Goal: Complete application form: Complete application form

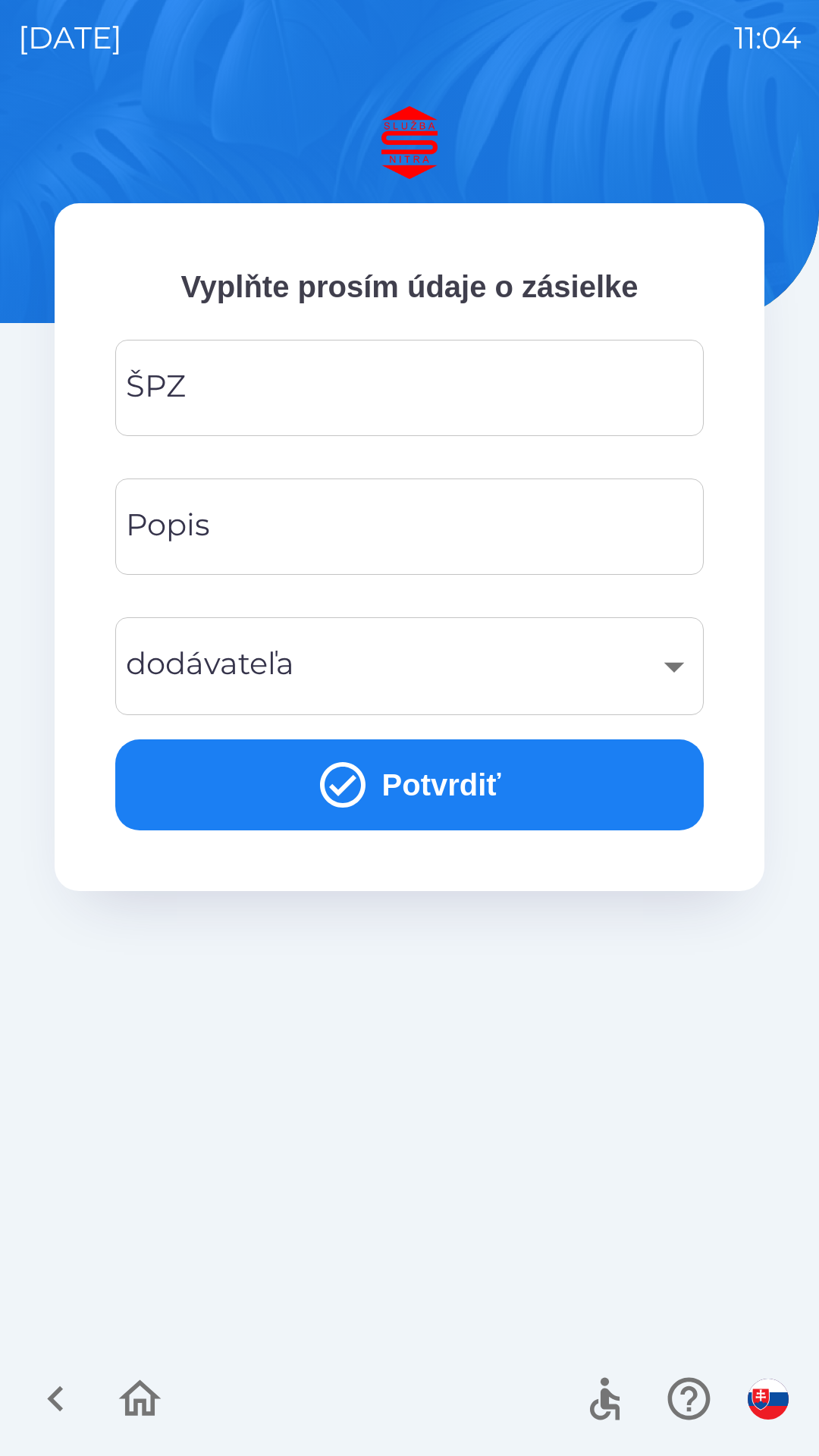
click at [386, 398] on input "ŠPZ" at bounding box center [409, 387] width 552 height 59
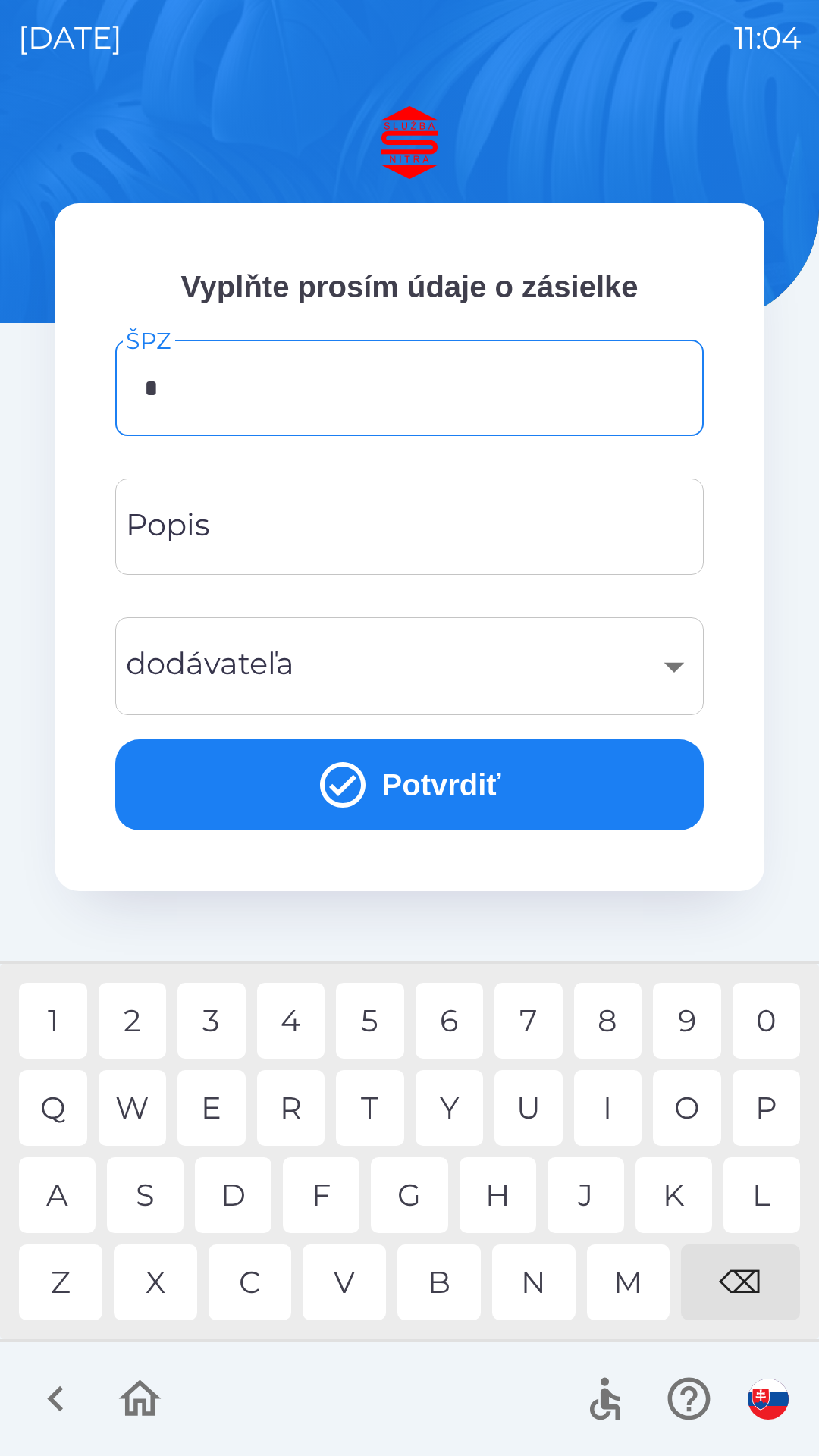
click at [533, 1285] on div "N" at bounding box center [533, 1282] width 83 height 75
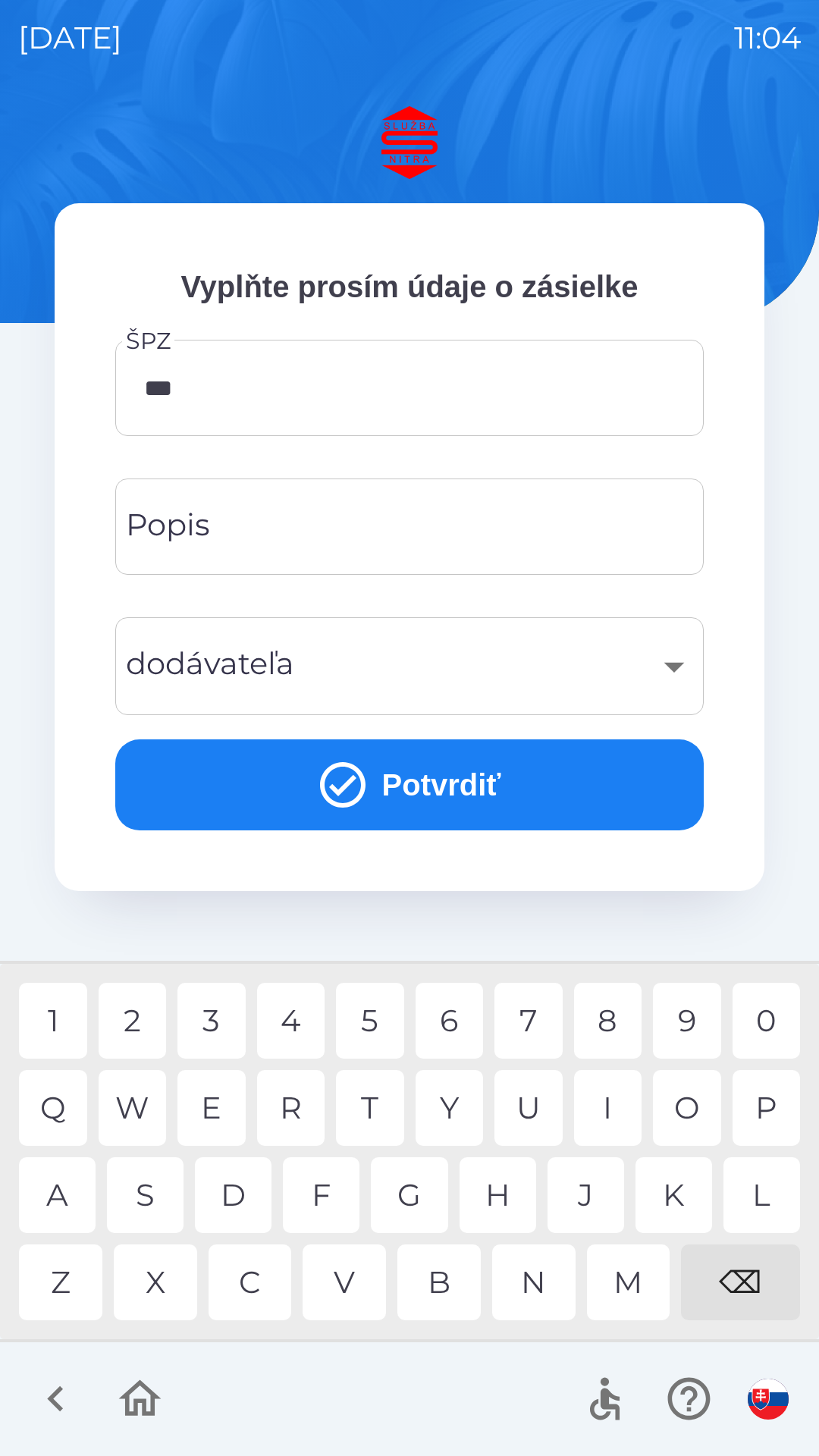
click at [528, 1019] on div "7" at bounding box center [528, 1020] width 68 height 75
click at [218, 1023] on div "3" at bounding box center [211, 1020] width 68 height 75
type input "*******"
click at [407, 792] on button "Potvrdiť" at bounding box center [410, 784] width 589 height 91
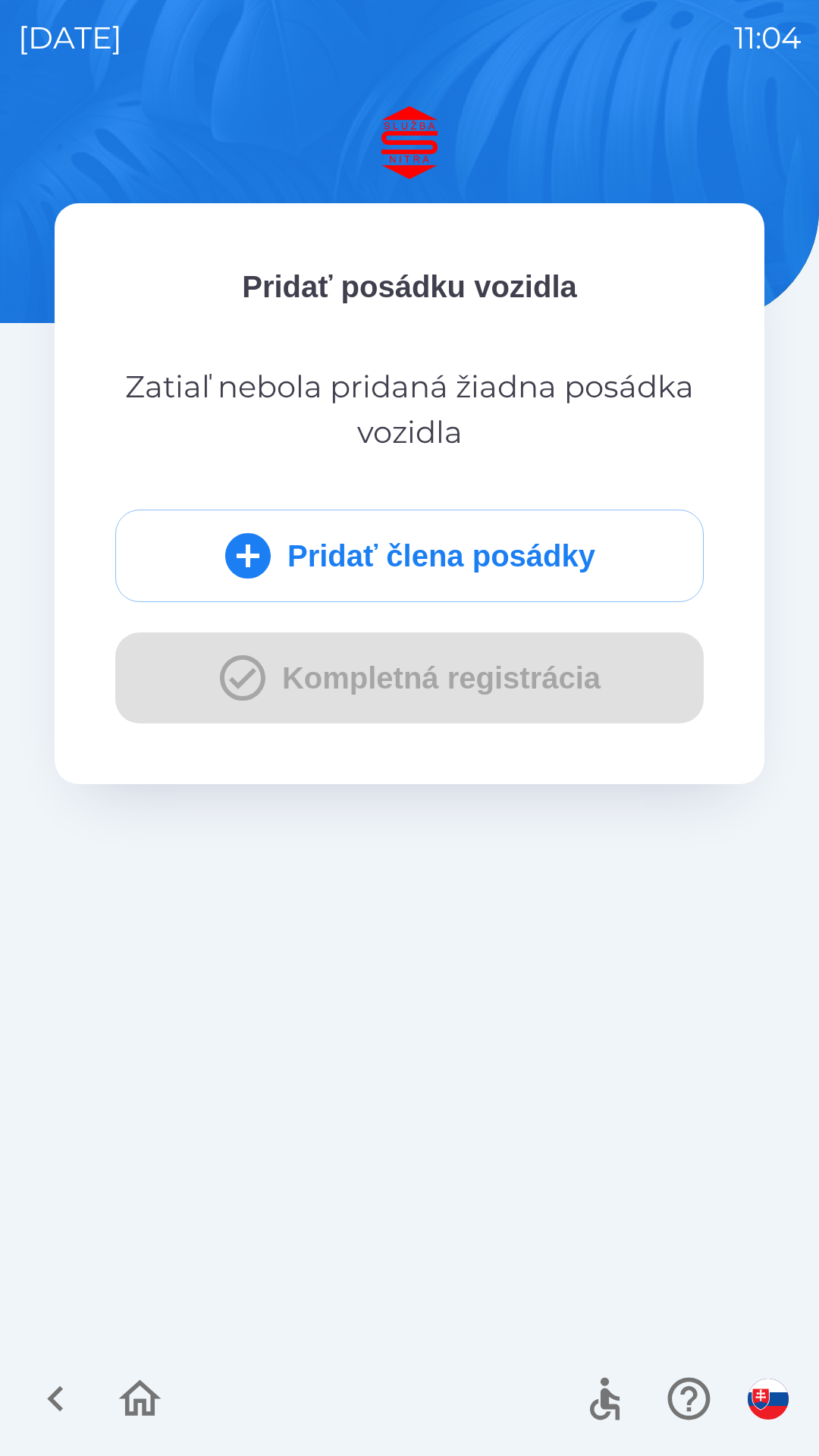
click at [424, 561] on button "Pridať člena posádky" at bounding box center [410, 556] width 589 height 92
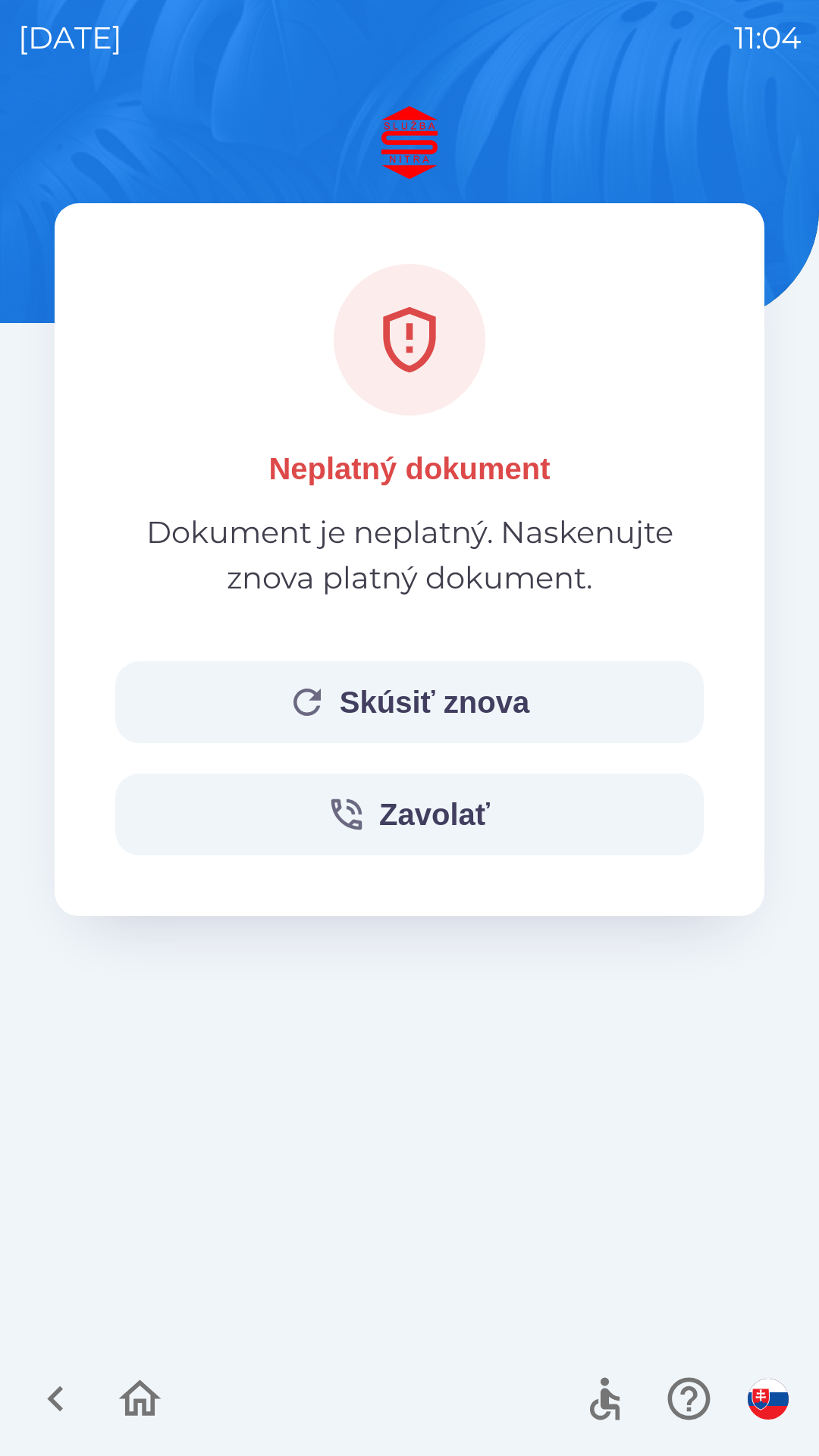
click at [430, 712] on button "Skúsiť znova" at bounding box center [410, 702] width 589 height 82
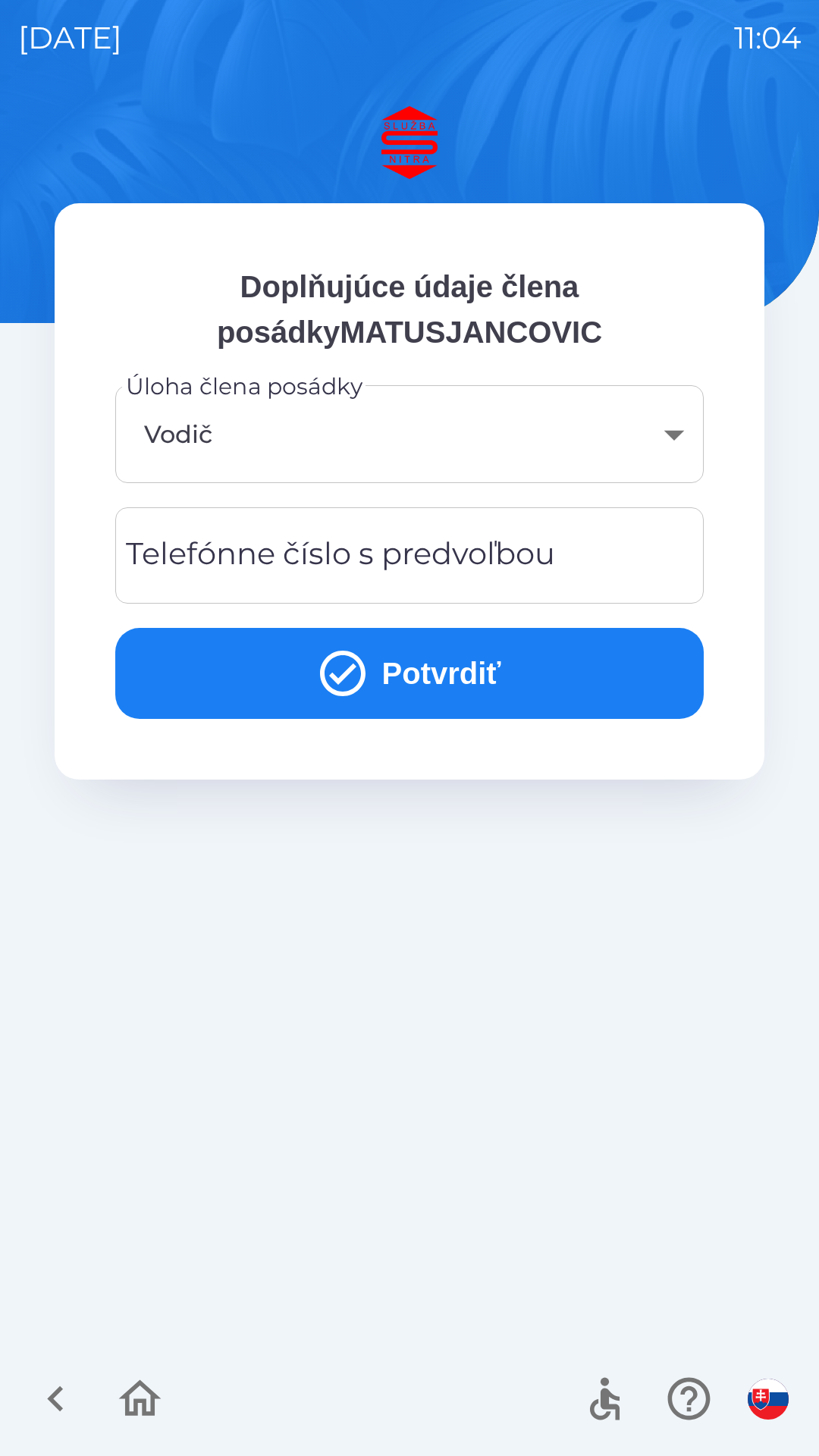
click at [420, 680] on button "Potvrdiť" at bounding box center [410, 673] width 589 height 91
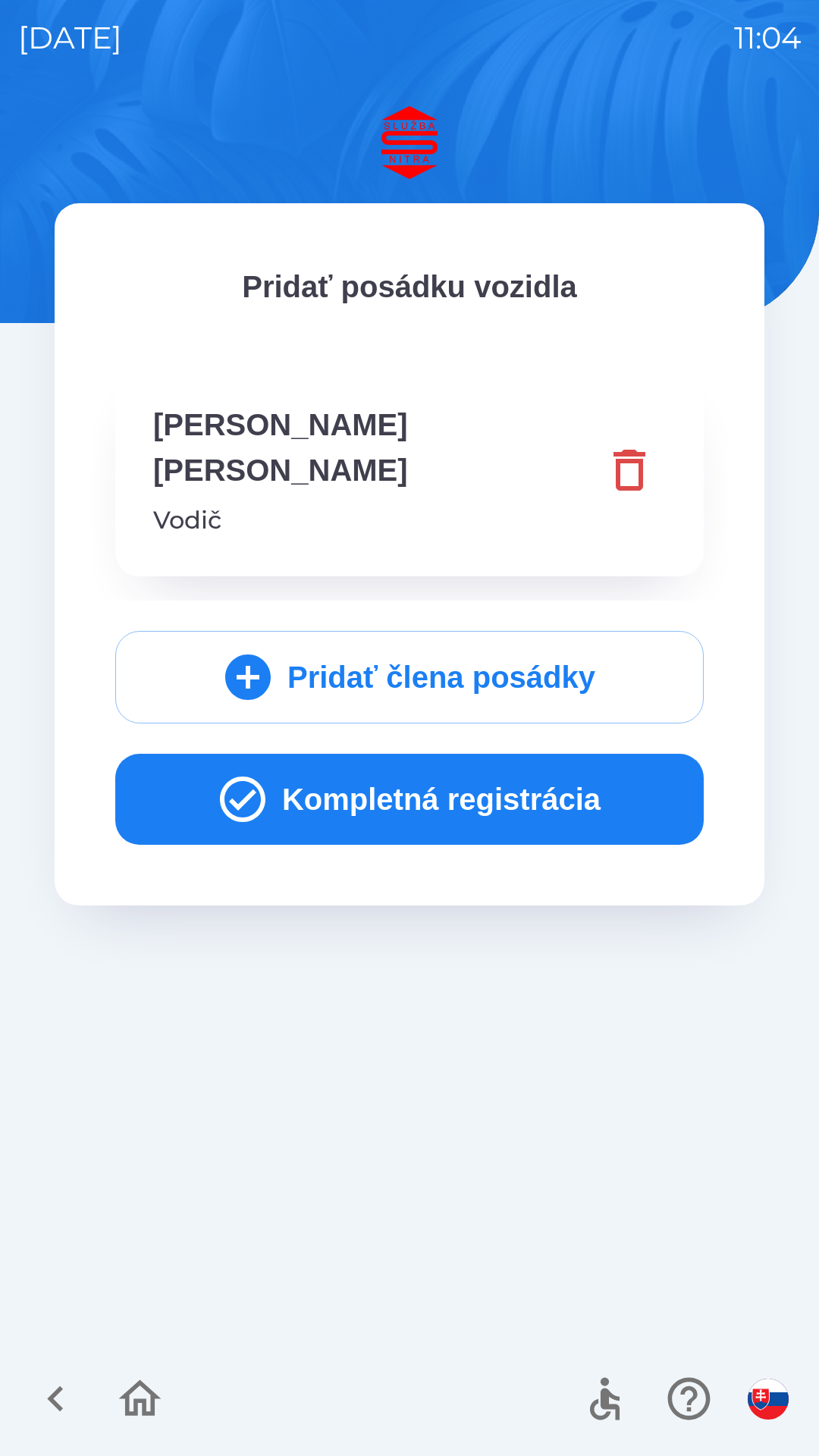
click at [490, 757] on button "Kompletná registrácia" at bounding box center [410, 799] width 589 height 91
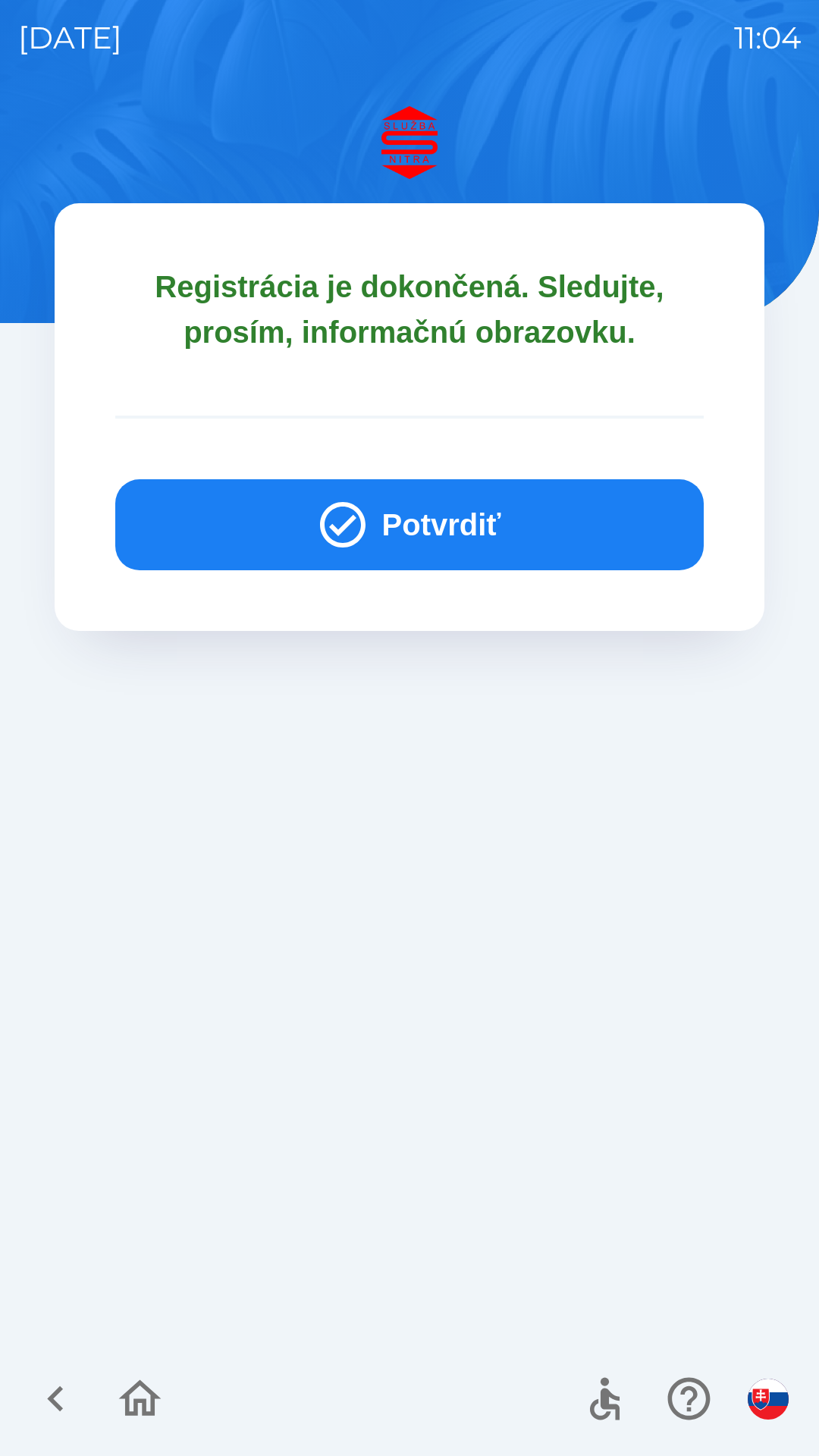
click at [418, 523] on button "Potvrdiť" at bounding box center [410, 525] width 589 height 91
